Goal: Task Accomplishment & Management: Use online tool/utility

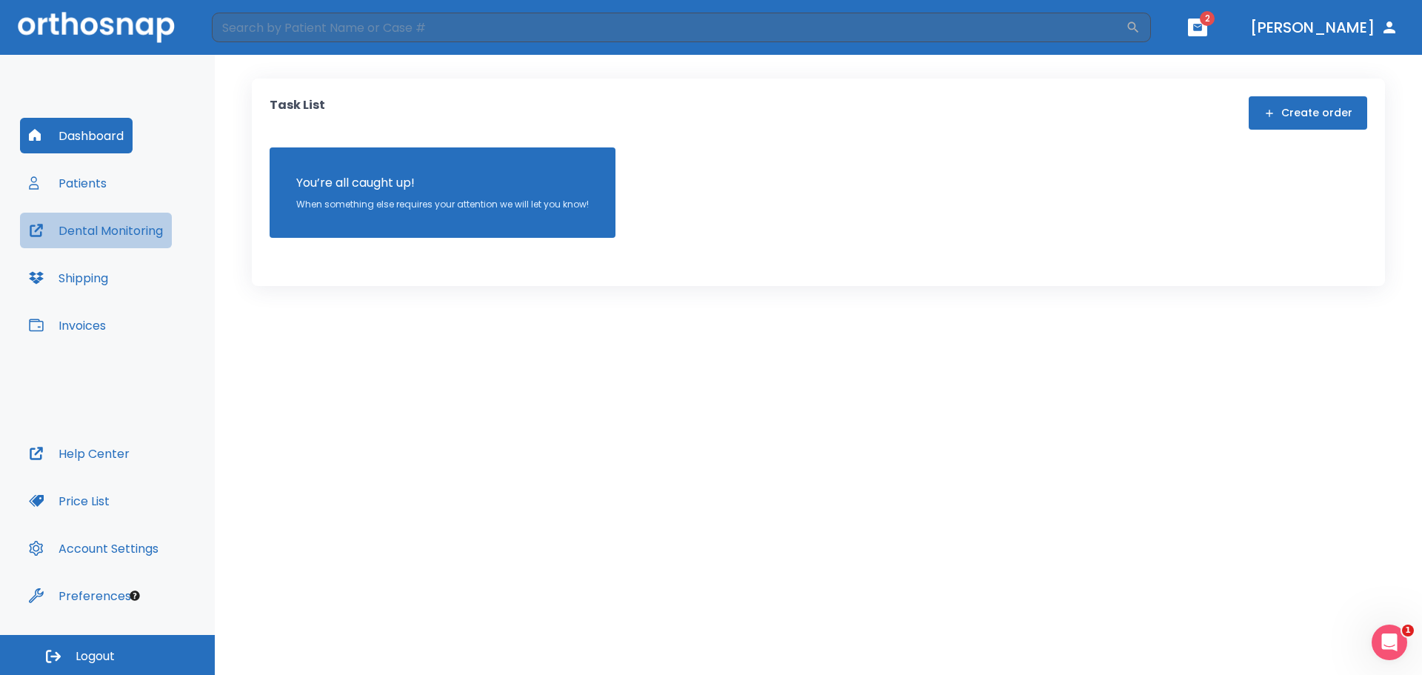
click at [140, 230] on button "Dental Monitoring" at bounding box center [96, 231] width 152 height 36
click at [108, 186] on button "Patients" at bounding box center [68, 183] width 96 height 36
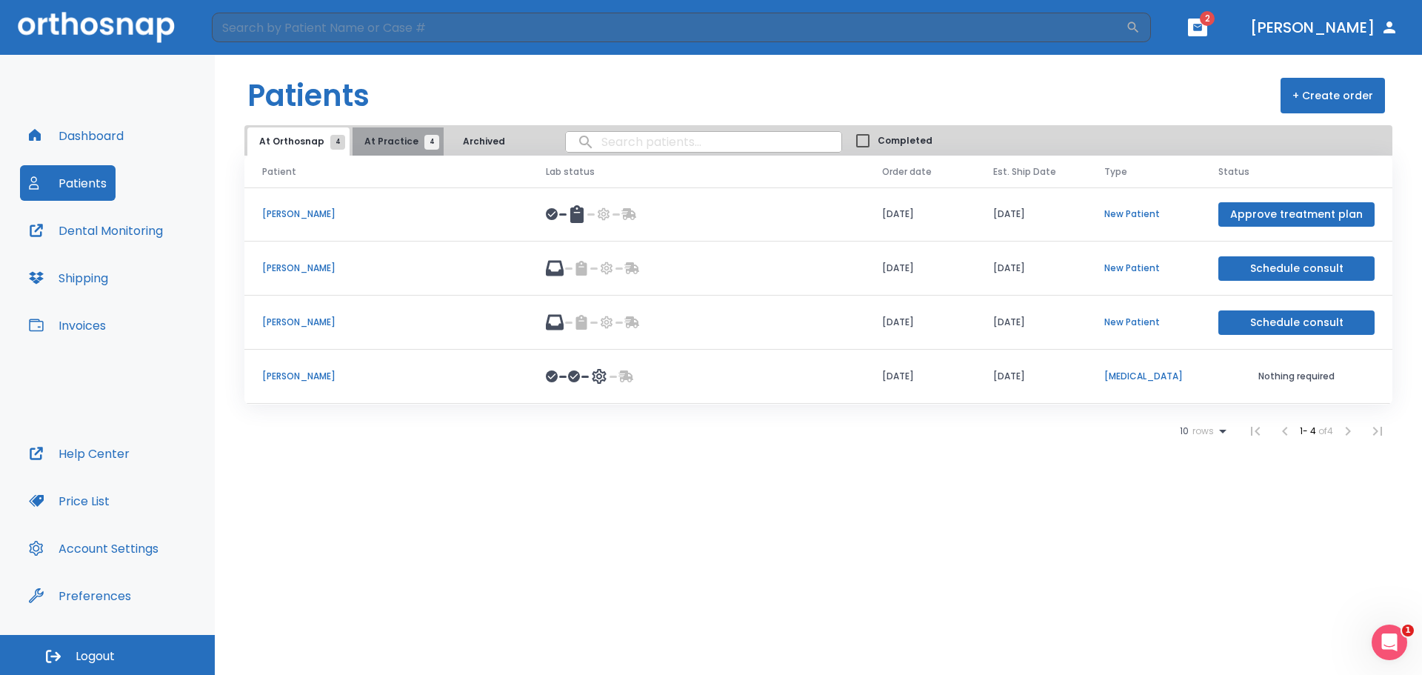
click at [430, 138] on button "At Practice 4" at bounding box center [398, 141] width 91 height 28
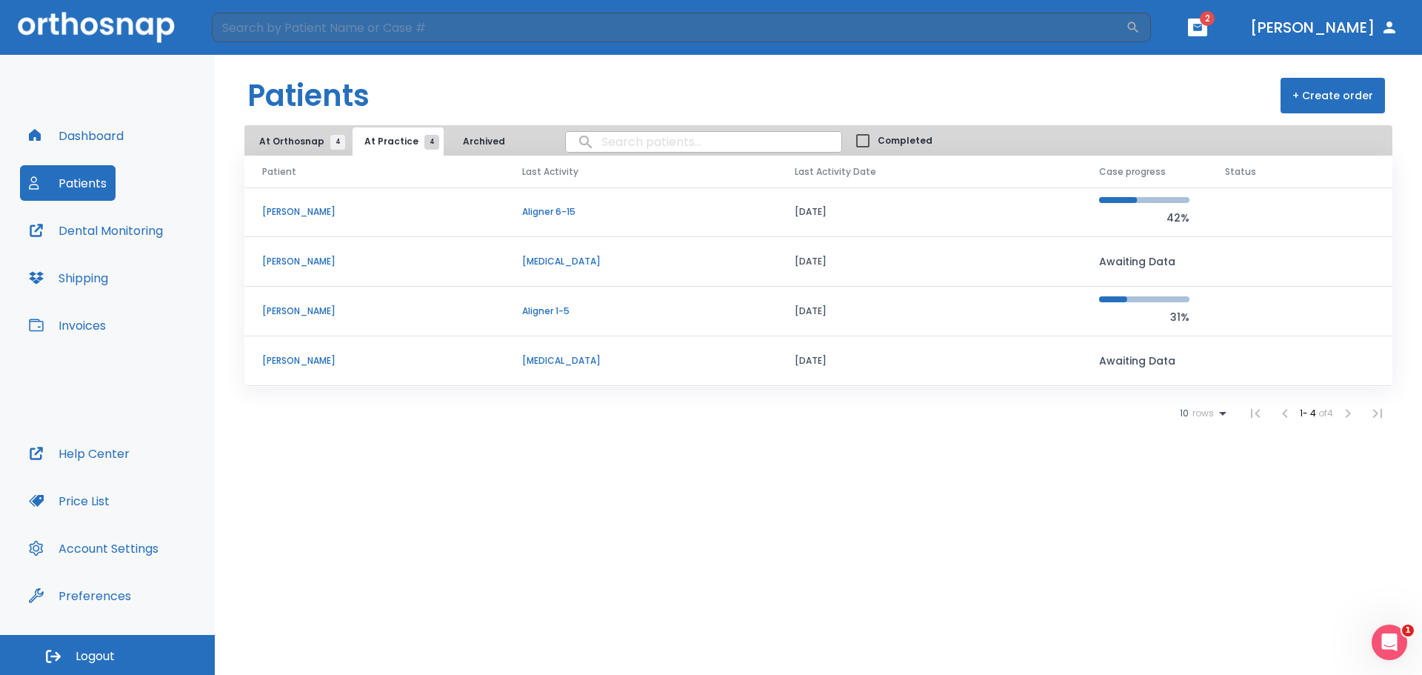
click at [332, 301] on td "[PERSON_NAME]" at bounding box center [374, 312] width 260 height 50
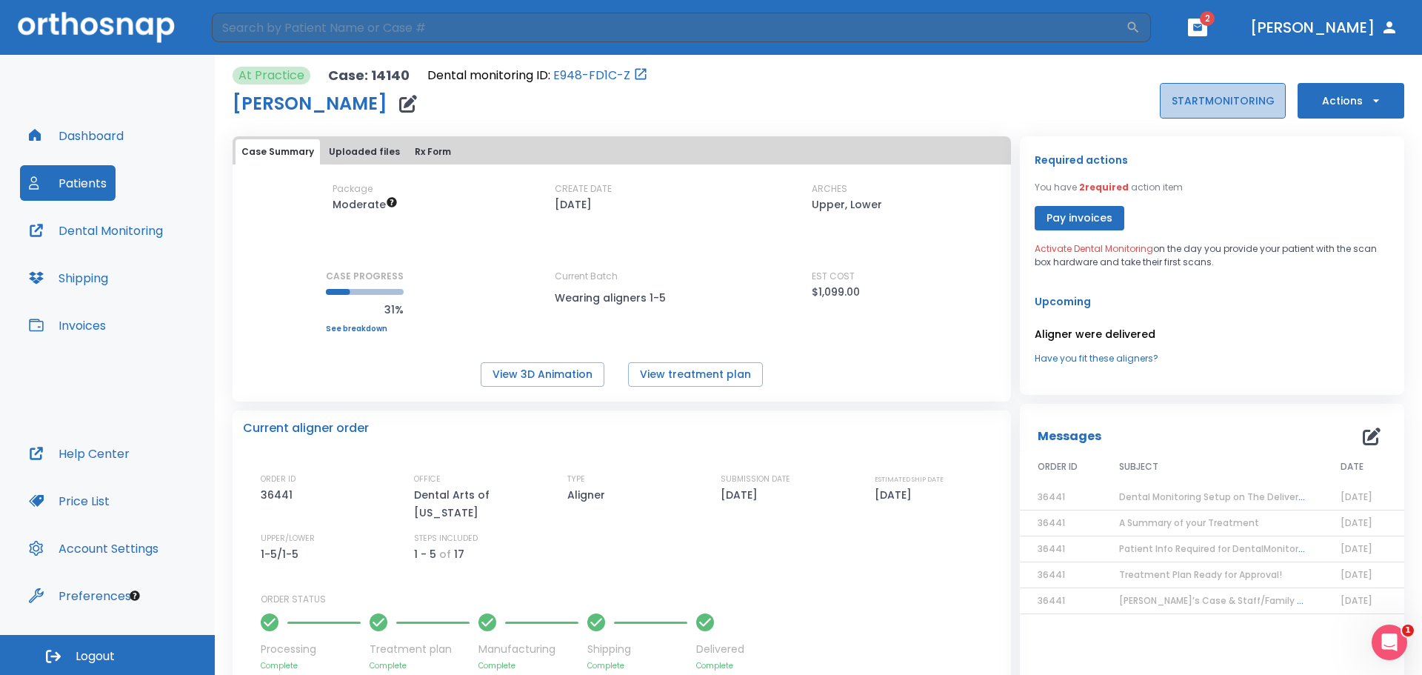
click at [1232, 110] on button "START MONITORING" at bounding box center [1223, 101] width 126 height 36
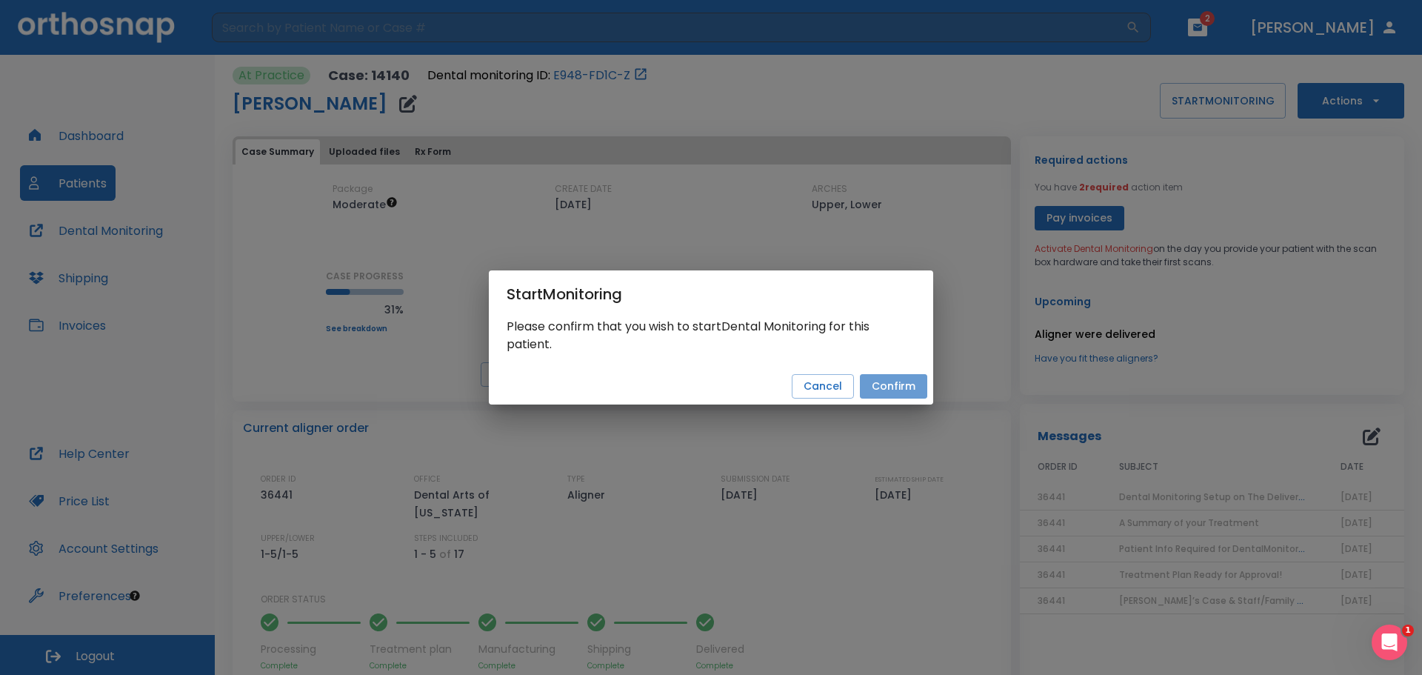
click at [907, 384] on button "Confirm" at bounding box center [893, 386] width 67 height 24
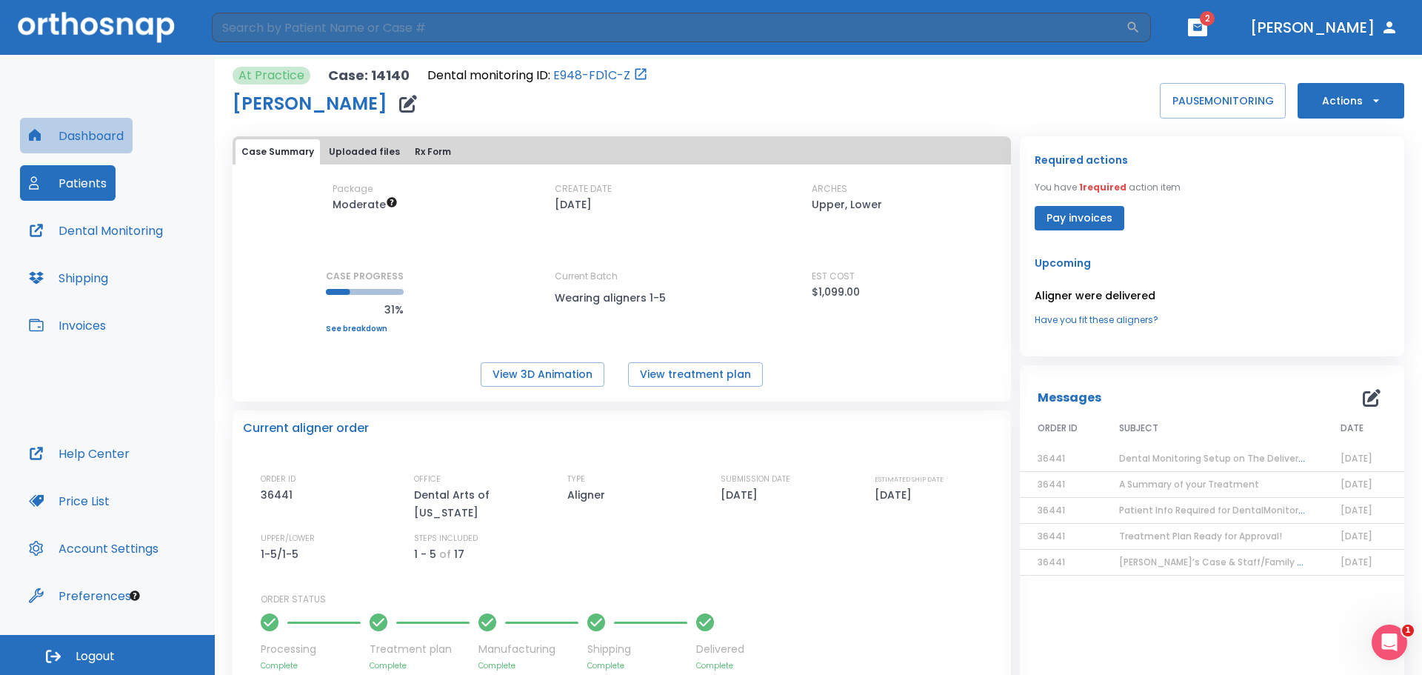
click at [105, 147] on button "Dashboard" at bounding box center [76, 136] width 113 height 36
